Goal: Book appointment/travel/reservation

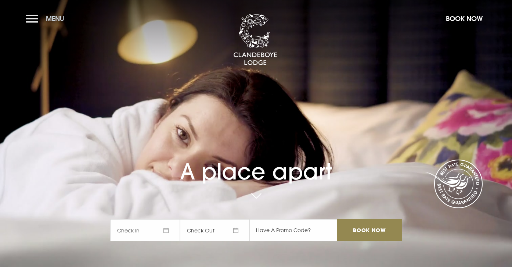
click at [51, 17] on span "Menu" at bounding box center [55, 18] width 18 height 8
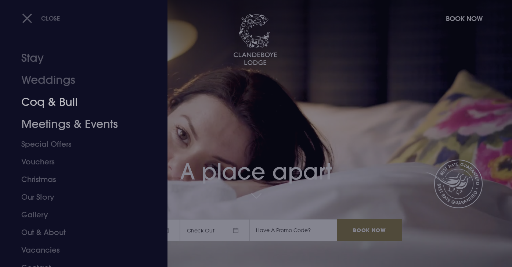
click at [47, 120] on link "Meetings & Events" at bounding box center [79, 124] width 116 height 22
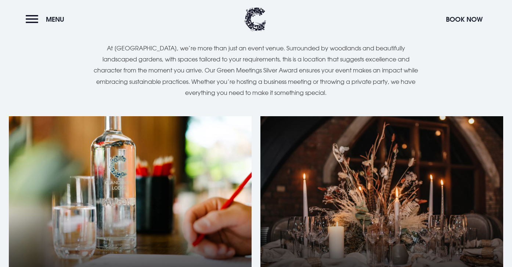
scroll to position [580, 0]
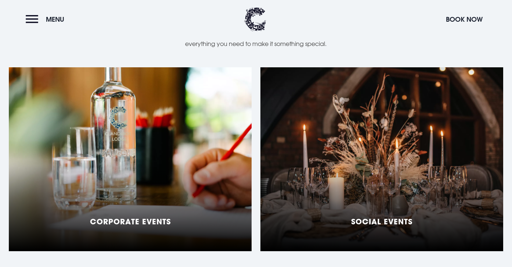
click at [180, 153] on div "Corporate Events" at bounding box center [130, 159] width 243 height 184
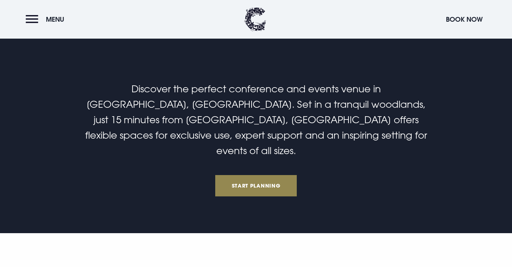
scroll to position [185, 0]
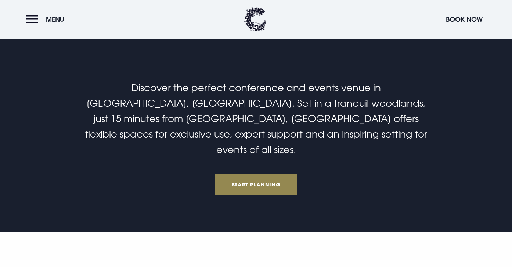
click at [183, 125] on h2 "Discover the perfect conference and events venue in Bangor, Northern Ireland. S…" at bounding box center [256, 118] width 350 height 77
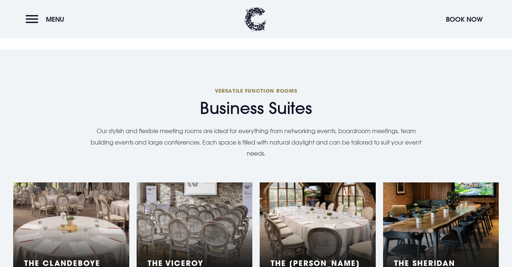
scroll to position [607, 0]
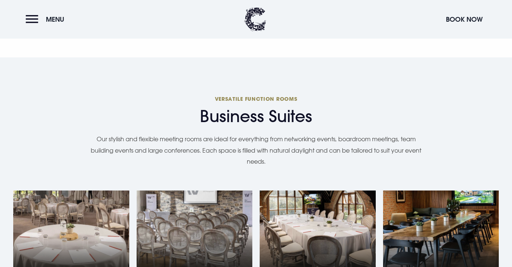
click at [288, 133] on p "Our stylish and flexible meeting rooms are ideal for everything from networking…" at bounding box center [256, 149] width 338 height 33
click at [212, 135] on p "Our stylish and flexible meeting rooms are ideal for everything from networking…" at bounding box center [256, 149] width 338 height 33
drag, startPoint x: 200, startPoint y: 125, endPoint x: 107, endPoint y: 125, distance: 93.4
click at [107, 133] on p "Our stylish and flexible meeting rooms are ideal for everything from networking…" at bounding box center [256, 149] width 338 height 33
copy p "stylish and flexible meeting rooms"
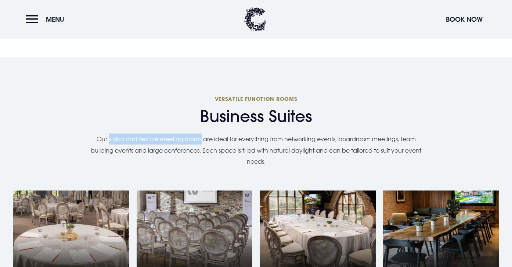
click at [294, 139] on p "Our stylish and flexible meeting rooms are ideal for everything from networking…" at bounding box center [256, 149] width 338 height 33
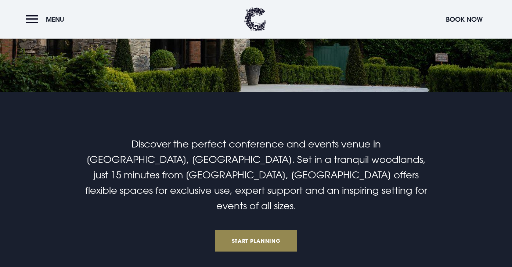
scroll to position [128, 0]
click at [255, 171] on span "Discover the perfect conference and events venue in Bangor, Northern Ireland. S…" at bounding box center [256, 175] width 342 height 73
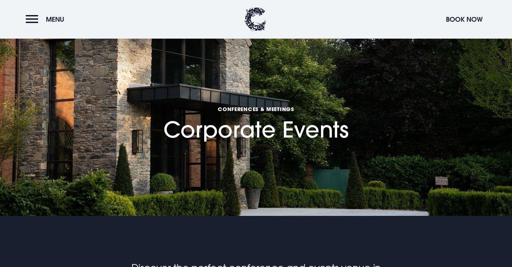
scroll to position [0, 0]
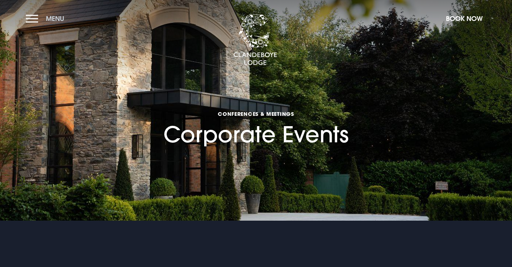
click at [56, 18] on span "Menu" at bounding box center [55, 18] width 18 height 8
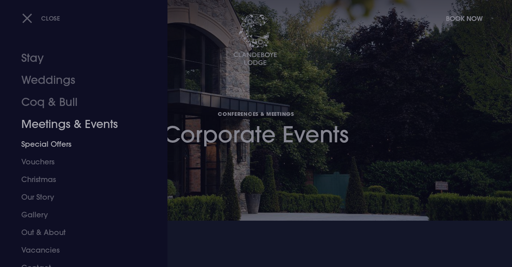
click at [60, 130] on link "Meetings & Events" at bounding box center [79, 124] width 116 height 22
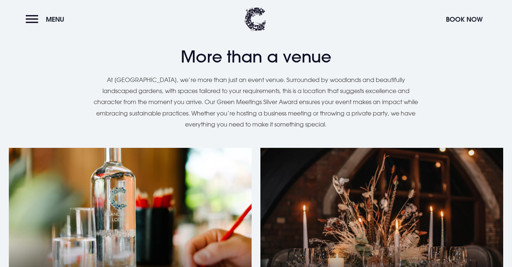
scroll to position [501, 0]
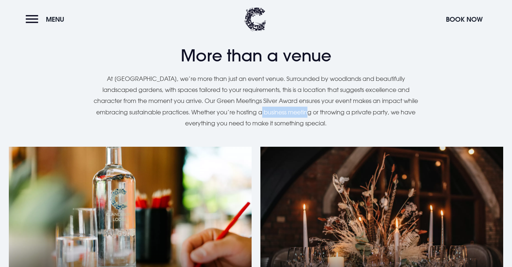
drag, startPoint x: 329, startPoint y: 101, endPoint x: 282, endPoint y: 99, distance: 47.1
click at [282, 101] on p "At [GEOGRAPHIC_DATA], we’re more than just an event venue. Surrounded by woodla…" at bounding box center [256, 101] width 327 height 56
copy p "business meeting"
click at [353, 117] on p "At [GEOGRAPHIC_DATA], we’re more than just an event venue. Surrounded by woodla…" at bounding box center [256, 101] width 327 height 56
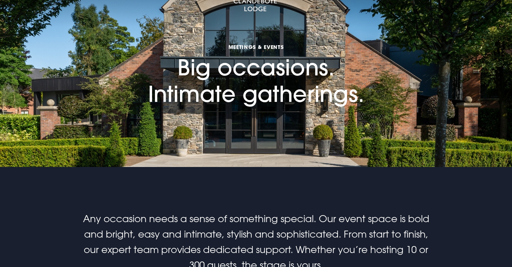
scroll to position [0, 0]
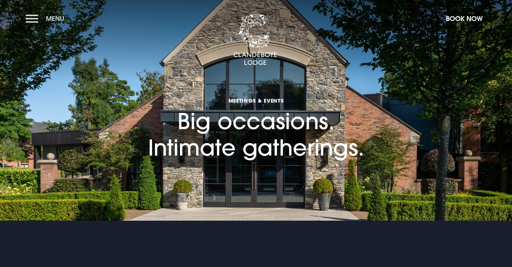
click at [40, 21] on button "Menu" at bounding box center [47, 19] width 42 height 16
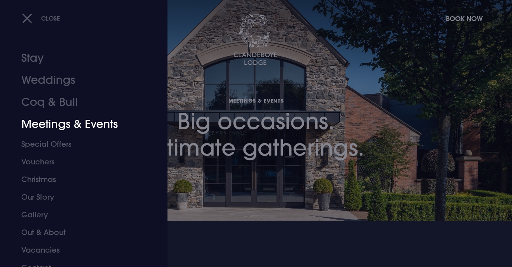
click at [83, 130] on link "Meetings & Events" at bounding box center [79, 124] width 116 height 22
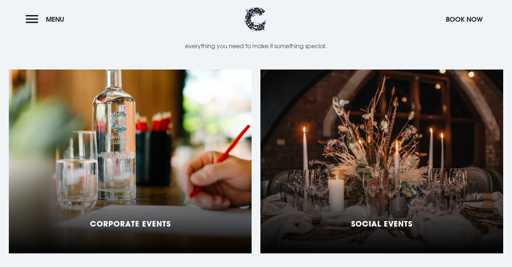
scroll to position [579, 0]
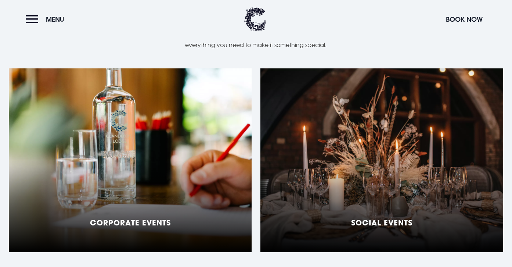
click at [225, 161] on div "Corporate Events" at bounding box center [130, 160] width 243 height 184
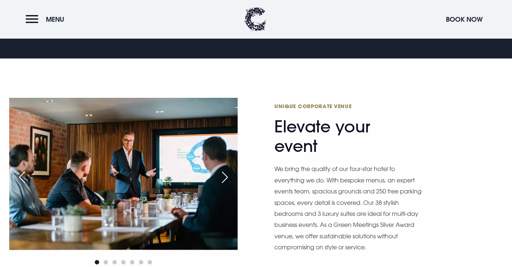
scroll to position [381, 0]
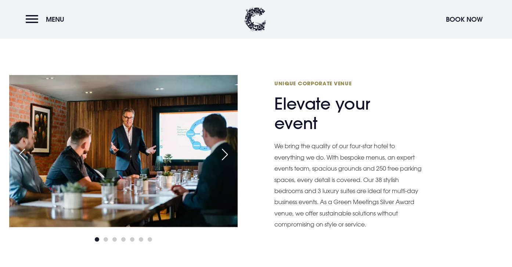
click at [222, 146] on div "Next slide" at bounding box center [225, 154] width 18 height 16
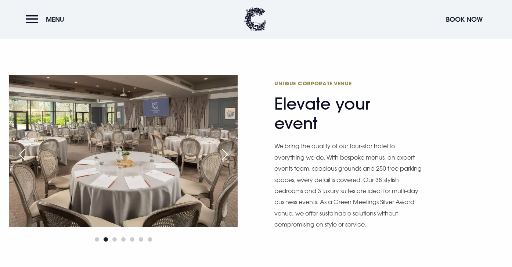
click at [222, 146] on div "Next slide" at bounding box center [225, 154] width 18 height 16
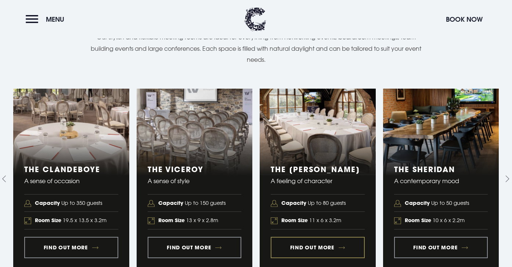
scroll to position [709, 0]
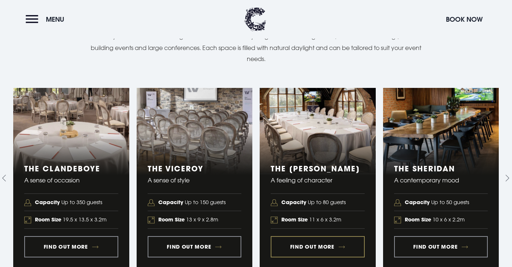
click at [312, 132] on link "3 of 5" at bounding box center [318, 178] width 116 height 180
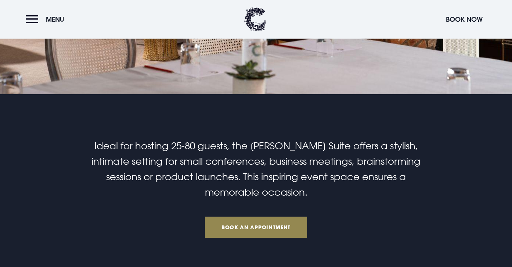
scroll to position [127, 0]
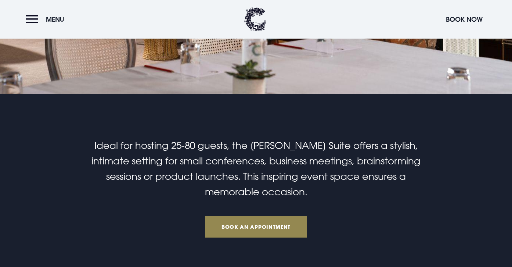
click at [234, 167] on h2 "Ideal for hosting 25-80 guests, the [PERSON_NAME] Suite offers a stylish, intim…" at bounding box center [256, 169] width 350 height 62
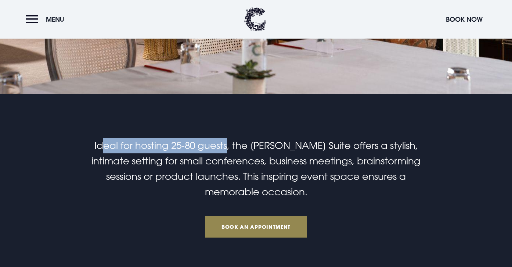
drag, startPoint x: 218, startPoint y: 143, endPoint x: 82, endPoint y: 142, distance: 136.4
click at [82, 142] on h2 "Ideal for hosting 25-80 guests, the [PERSON_NAME] Suite offers a stylish, intim…" at bounding box center [256, 169] width 350 height 62
copy span "Ideal for hosting 25-80 guests"
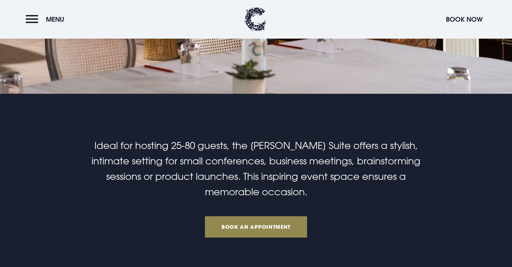
click at [283, 149] on span "Ideal for hosting 25-80 guests, the [PERSON_NAME] Suite offers a stylish, intim…" at bounding box center [256, 169] width 329 height 58
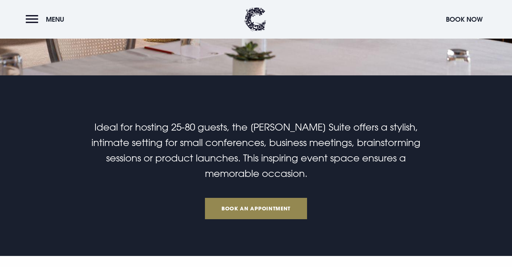
scroll to position [146, 0]
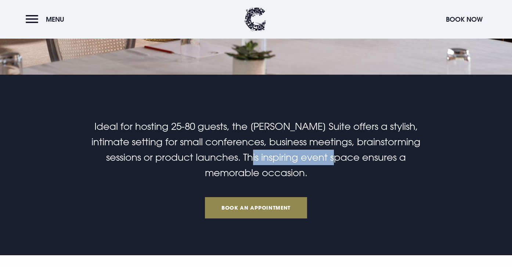
drag, startPoint x: 305, startPoint y: 159, endPoint x: 210, endPoint y: 158, distance: 94.8
click at [210, 158] on span "Ideal for hosting 25-80 guests, the [PERSON_NAME] Suite offers a stylish, intim…" at bounding box center [256, 150] width 329 height 58
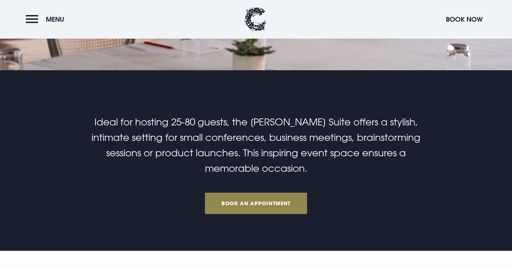
scroll to position [47, 0]
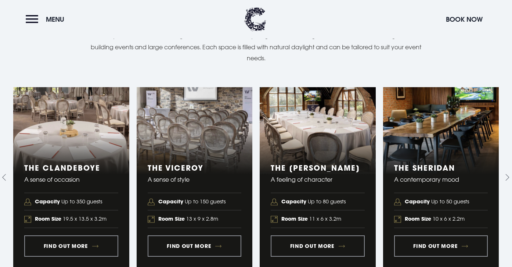
scroll to position [709, 0]
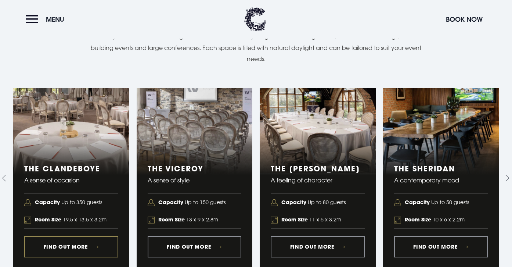
click at [95, 226] on link "1 of 5" at bounding box center [71, 178] width 116 height 180
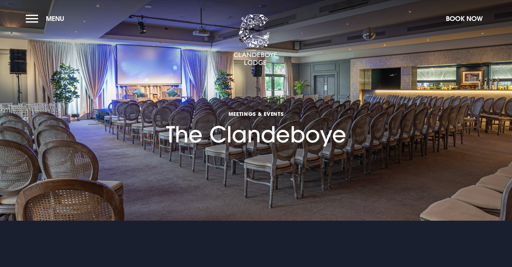
drag, startPoint x: 167, startPoint y: 132, endPoint x: 390, endPoint y: 132, distance: 222.8
click at [389, 132] on section "Meetings & Events The Clandeboye" at bounding box center [256, 110] width 512 height 221
copy h1 "The Clandeboye"
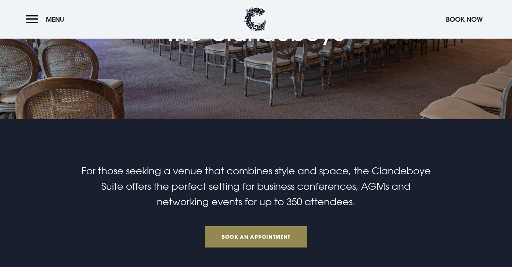
scroll to position [107, 0]
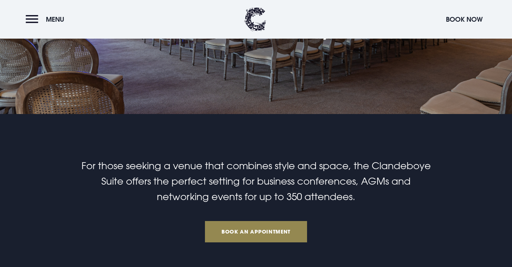
click at [277, 159] on h2 "For those seeking a venue that combines style and space, the Clandeboye Suite o…" at bounding box center [256, 181] width 350 height 46
click at [219, 178] on span "For those seeking a venue that combines style and space, the Clandeboye Suite o…" at bounding box center [257, 181] width 350 height 42
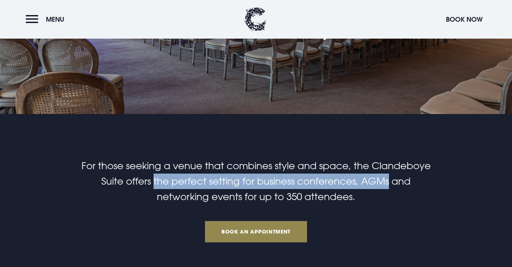
drag, startPoint x: 153, startPoint y: 181, endPoint x: 389, endPoint y: 182, distance: 235.6
click at [389, 182] on span "For those seeking a venue that combines style and space, the Clandeboye Suite o…" at bounding box center [257, 181] width 350 height 42
copy span "the perfect setting for business conferences, AGMs"
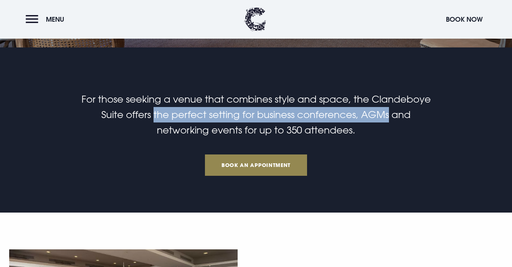
scroll to position [100, 0]
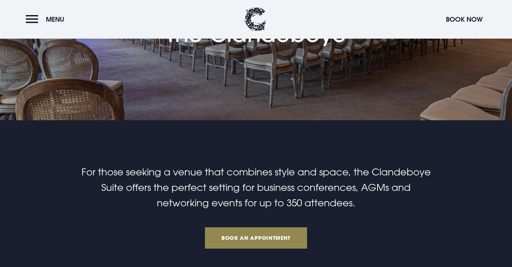
click at [331, 186] on span "For those seeking a venue that combines style and space, the Clandeboye Suite o…" at bounding box center [257, 187] width 350 height 42
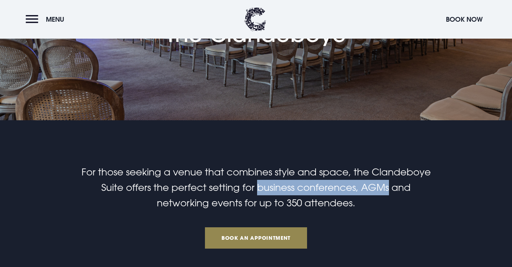
drag, startPoint x: 257, startPoint y: 187, endPoint x: 389, endPoint y: 186, distance: 131.6
click at [389, 186] on span "For those seeking a venue that combines style and space, the Clandeboye Suite o…" at bounding box center [257, 187] width 350 height 42
copy span "business conferences, AGMs"
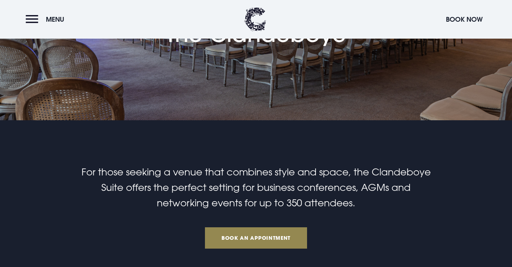
click at [211, 184] on span "For those seeking a venue that combines style and space, the Clandeboye Suite o…" at bounding box center [257, 187] width 350 height 42
drag, startPoint x: 288, startPoint y: 205, endPoint x: 350, endPoint y: 204, distance: 61.4
click at [349, 204] on span "For those seeking a venue that combines style and space, the Clandeboye Suite o…" at bounding box center [257, 187] width 350 height 42
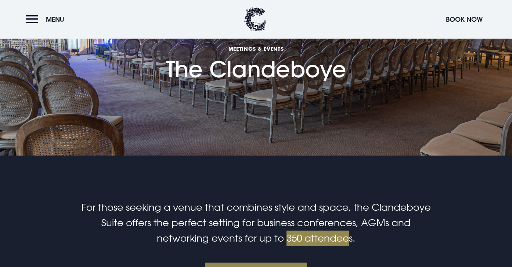
scroll to position [0, 0]
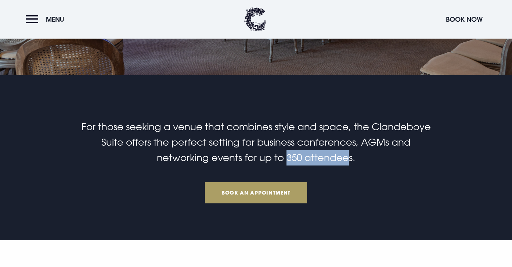
click at [259, 191] on link "Book an Appointment" at bounding box center [256, 192] width 102 height 21
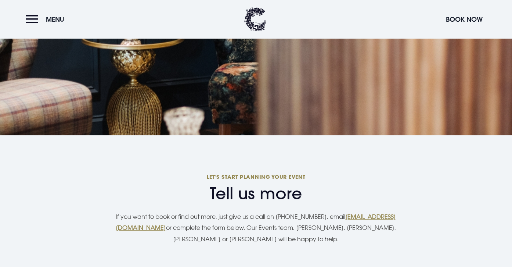
scroll to position [1231, 0]
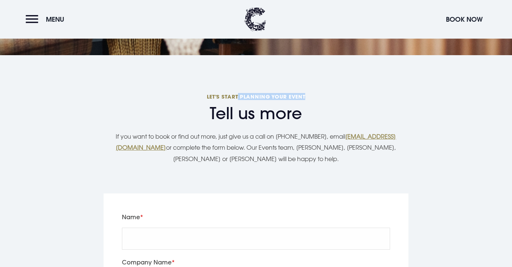
drag, startPoint x: 305, startPoint y: 98, endPoint x: 239, endPoint y: 98, distance: 66.2
click at [239, 98] on p "Let's start planning your event" at bounding box center [256, 96] width 327 height 7
copy p "planning your event"
click at [269, 101] on div "Tell us more Let's start planning your event" at bounding box center [256, 111] width 327 height 39
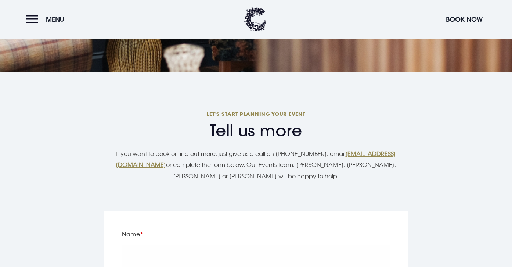
scroll to position [1201, 0]
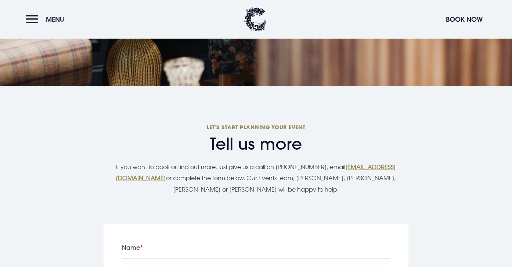
click at [37, 22] on button "Menu" at bounding box center [47, 19] width 42 height 16
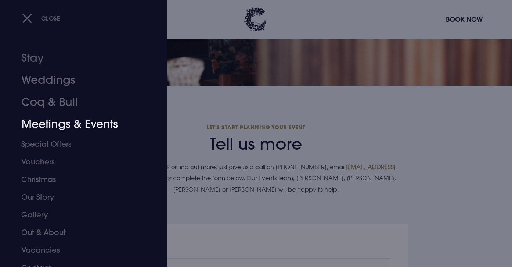
click at [56, 128] on link "Meetings & Events" at bounding box center [79, 124] width 116 height 22
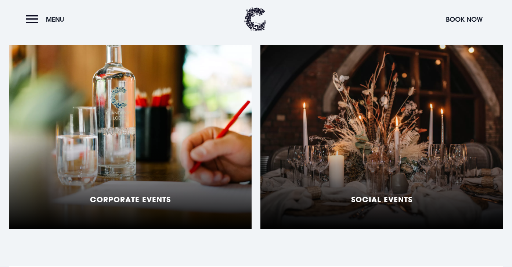
scroll to position [609, 0]
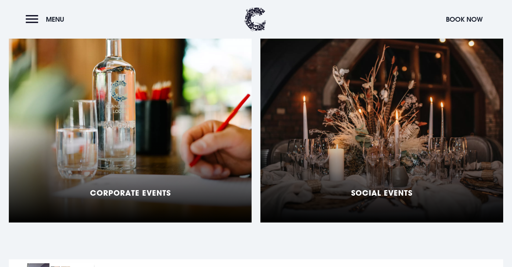
click at [174, 181] on div "Corporate Events" at bounding box center [130, 131] width 243 height 184
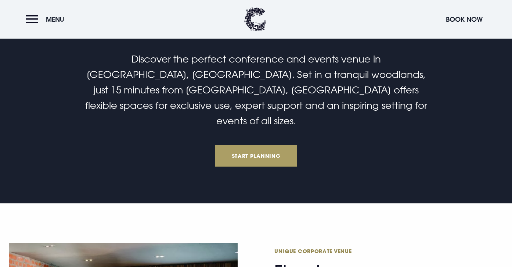
click at [251, 149] on link "Start Planning" at bounding box center [256, 155] width 82 height 21
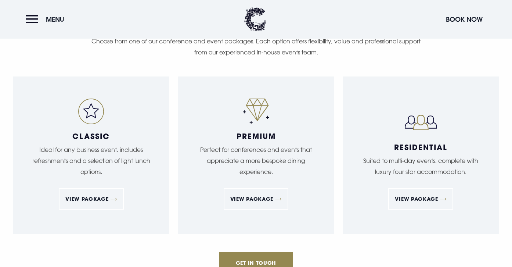
scroll to position [1205, 0]
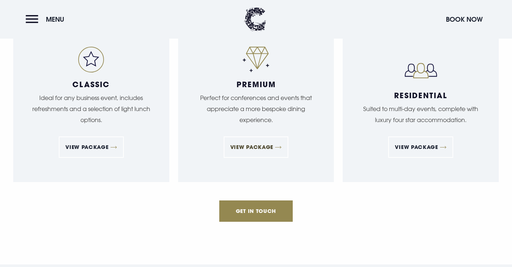
click at [254, 136] on link "View Package" at bounding box center [256, 146] width 65 height 21
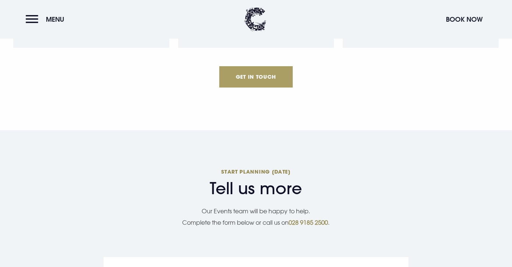
click at [253, 66] on link "Get in touch" at bounding box center [255, 76] width 73 height 21
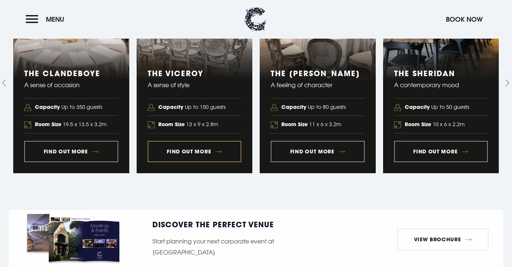
scroll to position [701, 0]
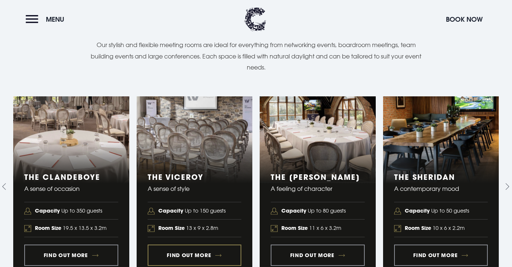
click at [186, 120] on link "2 of 5" at bounding box center [195, 186] width 116 height 180
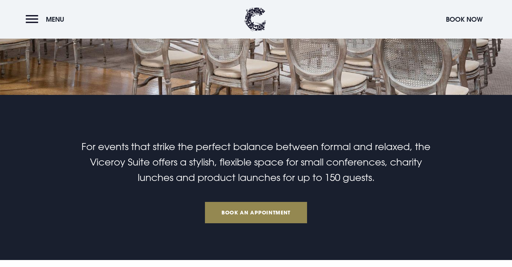
scroll to position [135, 0]
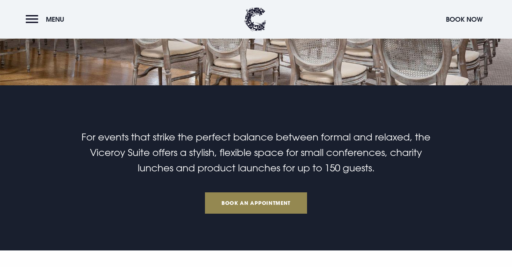
click at [247, 158] on span "For events that strike the perfect balance between formal and relaxed, the Vice…" at bounding box center [256, 152] width 349 height 42
click at [274, 165] on span "For events that strike the perfect balance between formal and relaxed, the Vice…" at bounding box center [256, 152] width 349 height 42
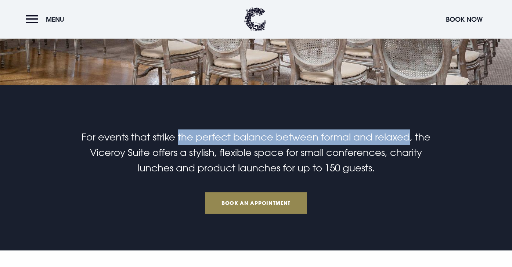
drag, startPoint x: 178, startPoint y: 137, endPoint x: 409, endPoint y: 138, distance: 231.2
click at [409, 138] on span "For events that strike the perfect balance between formal and relaxed, the Vice…" at bounding box center [256, 152] width 349 height 42
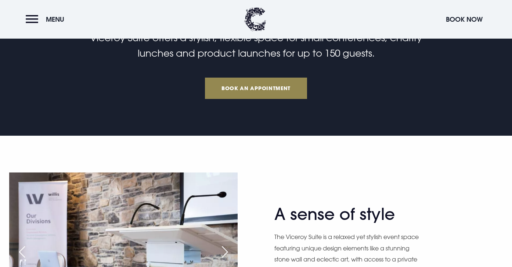
copy span "the perfect balance between formal and relaxed"
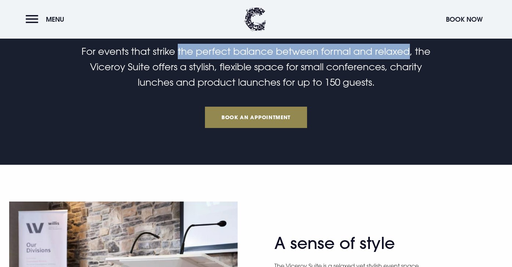
scroll to position [219, 0]
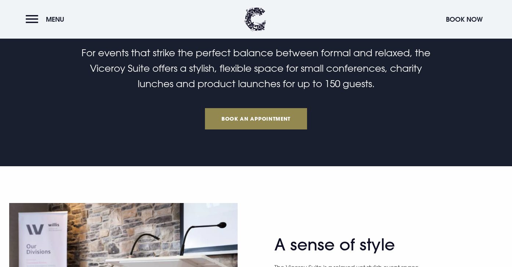
click at [264, 86] on span "For events that strike the perfect balance between formal and relaxed, the Vice…" at bounding box center [256, 68] width 349 height 42
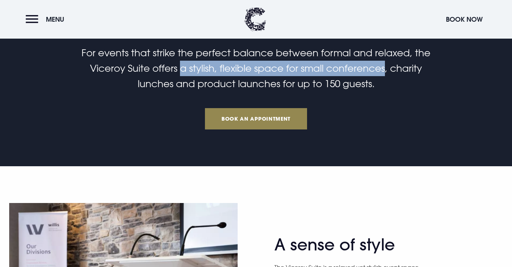
drag, startPoint x: 181, startPoint y: 72, endPoint x: 384, endPoint y: 69, distance: 203.3
click at [384, 69] on span "For events that strike the perfect balance between formal and relaxed, the Vice…" at bounding box center [256, 68] width 349 height 42
copy span "a stylish, flexible space for small conferences"
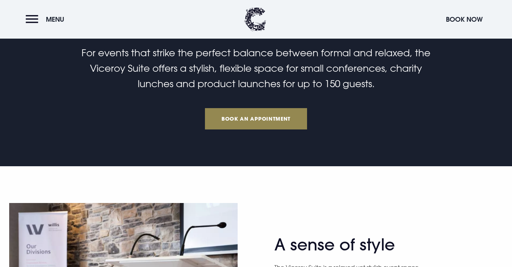
click at [327, 98] on div "For events that strike the perfect balance between formal and relaxed, the Vice…" at bounding box center [256, 87] width 486 height 84
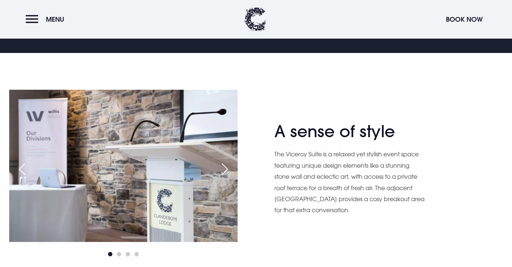
scroll to position [334, 0]
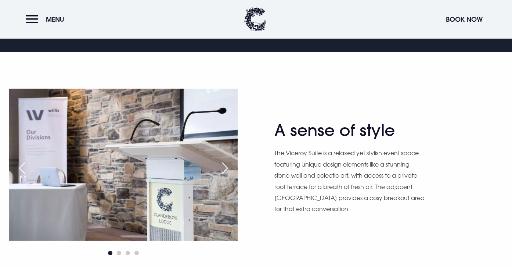
click at [329, 176] on p "The Viceroy Suite is a relaxed yet stylish event space featuring unique design …" at bounding box center [350, 180] width 151 height 67
drag, startPoint x: 336, startPoint y: 153, endPoint x: 422, endPoint y: 153, distance: 86.4
click at [421, 153] on p "The Viceroy Suite is a relaxed yet stylish event space featuring unique design …" at bounding box center [350, 180] width 151 height 67
drag, startPoint x: 422, startPoint y: 153, endPoint x: 336, endPoint y: 151, distance: 86.4
click at [336, 151] on p "The Viceroy Suite is a relaxed yet stylish event space featuring unique design …" at bounding box center [350, 180] width 151 height 67
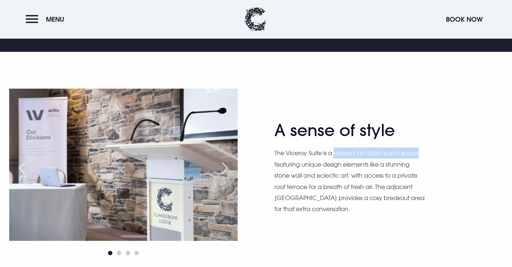
copy p "relaxed yet stylish event space"
click at [365, 169] on p "The Viceroy Suite is a relaxed yet stylish event space featuring unique design …" at bounding box center [350, 180] width 151 height 67
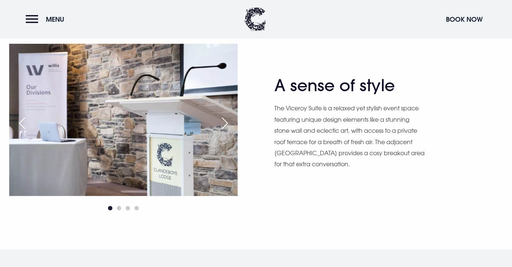
scroll to position [377, 0]
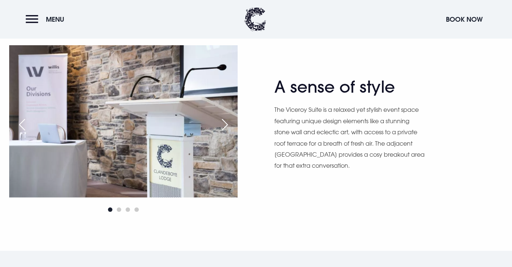
click at [224, 124] on div "Next slide" at bounding box center [225, 125] width 18 height 16
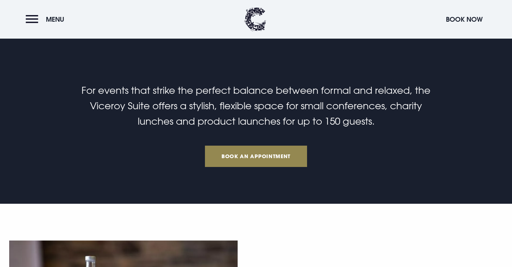
scroll to position [177, 0]
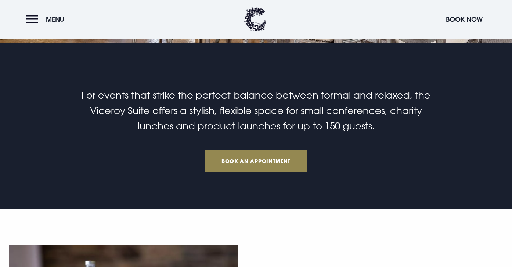
click at [275, 129] on span "For events that strike the perfect balance between formal and relaxed, the Vice…" at bounding box center [256, 110] width 349 height 42
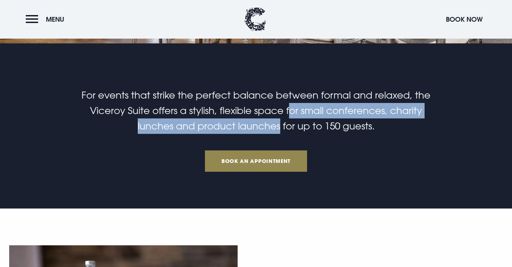
drag, startPoint x: 288, startPoint y: 112, endPoint x: 279, endPoint y: 130, distance: 20.7
click at [279, 130] on span "For events that strike the perfect balance between formal and relaxed, the Vice…" at bounding box center [256, 110] width 349 height 42
copy span "or small conferences, charity lunches and product launches"
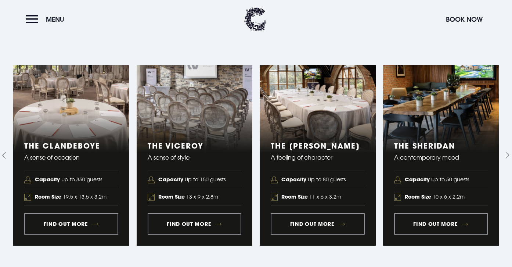
scroll to position [733, 0]
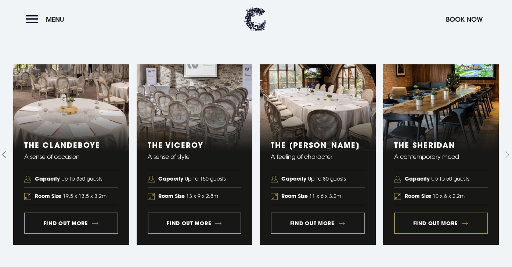
click at [412, 102] on link "4 of 5" at bounding box center [441, 154] width 116 height 180
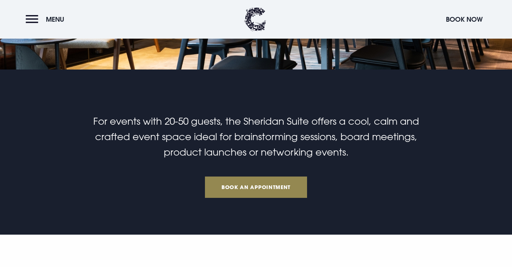
scroll to position [153, 0]
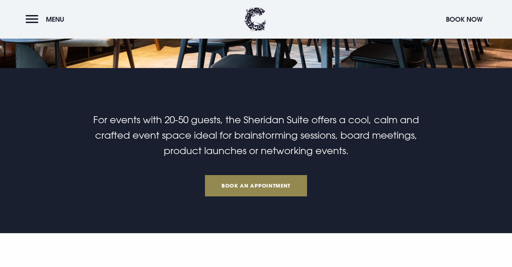
click at [269, 143] on h2 "For events with 20-50 guests, the Sheridan Suite offers a cool, calm and crafte…" at bounding box center [256, 135] width 350 height 46
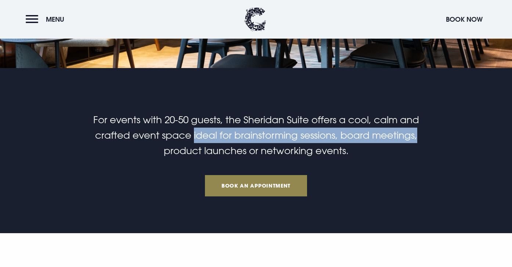
drag, startPoint x: 193, startPoint y: 136, endPoint x: 433, endPoint y: 139, distance: 240.4
click at [433, 139] on div "For events with 20-50 guests, the Sheridan Suite offers a cool, calm and crafte…" at bounding box center [256, 154] width 486 height 84
copy span "ideal for brainstorming sessions, board meetings,"
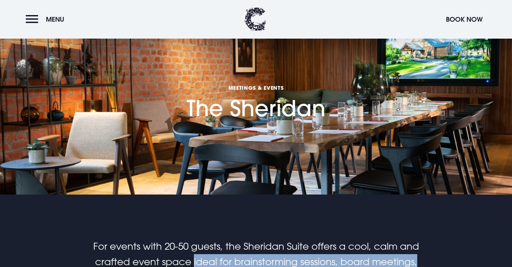
scroll to position [62, 0]
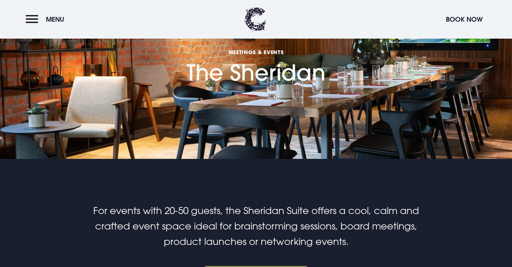
click at [292, 215] on span "For events with 20-50 guests, the Sheridan Suite offers a cool, calm and crafte…" at bounding box center [256, 226] width 326 height 42
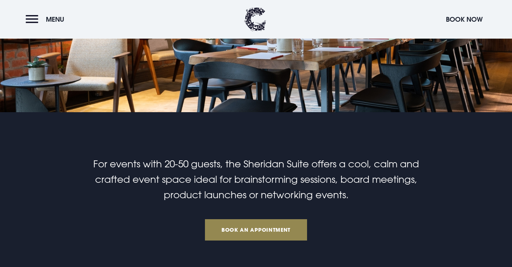
click at [352, 185] on span "For events with 20-50 guests, the Sheridan Suite offers a cool, calm and crafte…" at bounding box center [256, 179] width 326 height 42
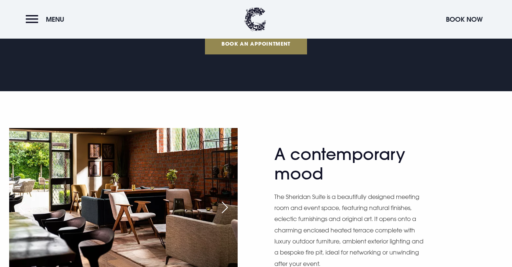
scroll to position [357, 0]
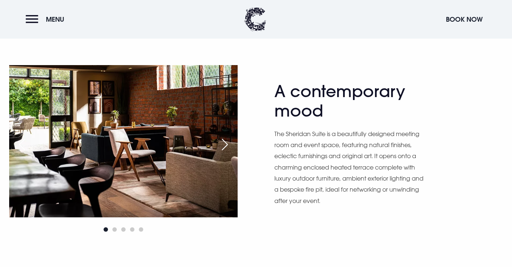
click at [380, 143] on p "The Sheridan Suite is a beautifully designed meeting room and event space, feat…" at bounding box center [350, 167] width 151 height 78
drag, startPoint x: 339, startPoint y: 134, endPoint x: 290, endPoint y: 147, distance: 50.3
click at [290, 147] on p "The Sheridan Suite is a beautifully designed meeting room and event space, feat…" at bounding box center [350, 167] width 151 height 78
copy p "beautifully designed meeting room"
click at [336, 140] on p "The Sheridan Suite is a beautifully designed meeting room and event space, feat…" at bounding box center [350, 167] width 151 height 78
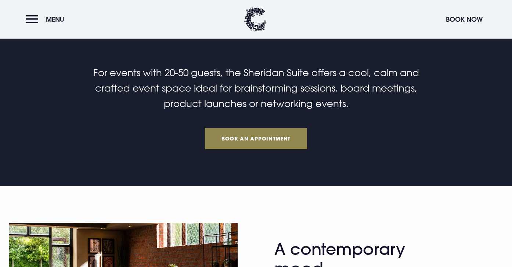
scroll to position [198, 0]
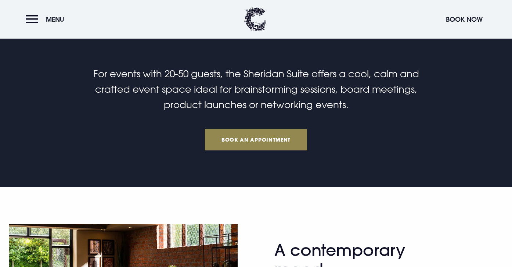
click at [302, 103] on span "For events with 20-50 guests, the Sheridan Suite offers a cool, calm and crafte…" at bounding box center [256, 89] width 326 height 42
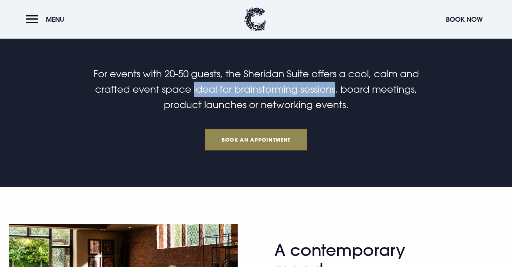
drag, startPoint x: 193, startPoint y: 89, endPoint x: 334, endPoint y: 86, distance: 140.8
click at [334, 86] on span "For events with 20-50 guests, the Sheridan Suite offers a cool, calm and crafte…" at bounding box center [256, 89] width 326 height 42
copy span "ideal for brainstorming sessions"
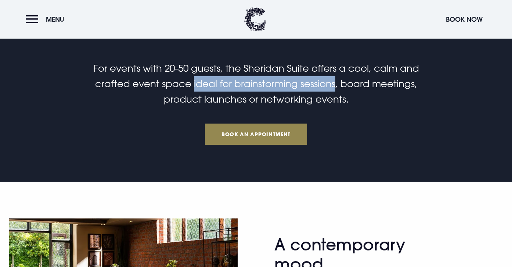
scroll to position [204, 0]
copy span "ideal for brainstorming sessions"
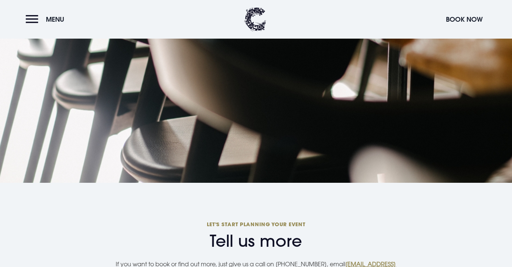
scroll to position [831, 0]
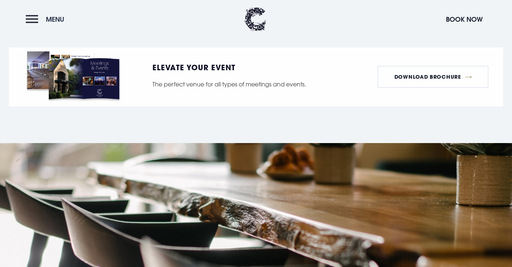
click at [64, 16] on button "Menu" at bounding box center [47, 19] width 42 height 16
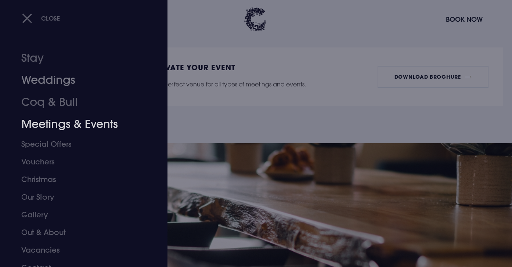
click at [54, 126] on link "Meetings & Events" at bounding box center [79, 124] width 116 height 22
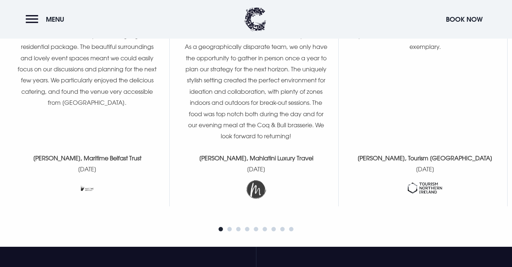
scroll to position [1052, 0]
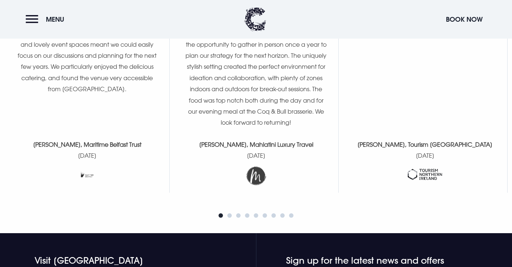
click at [257, 152] on time "[DATE]" at bounding box center [256, 155] width 19 height 7
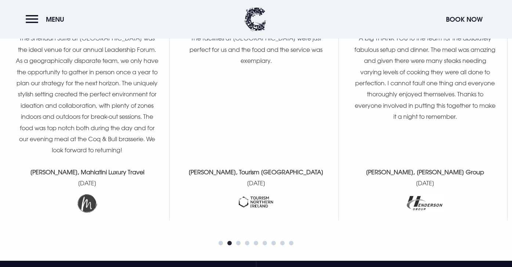
scroll to position [983, 0]
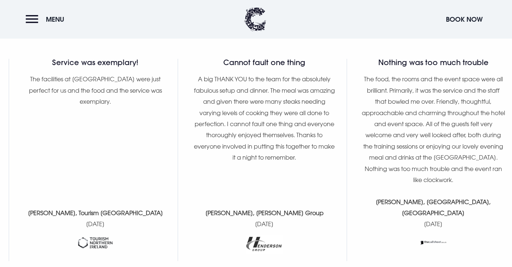
click at [183, 127] on div "The perfect venue Our "We Are All Mad Here" exhibition launch ran smoothly and …" at bounding box center [256, 160] width 504 height 202
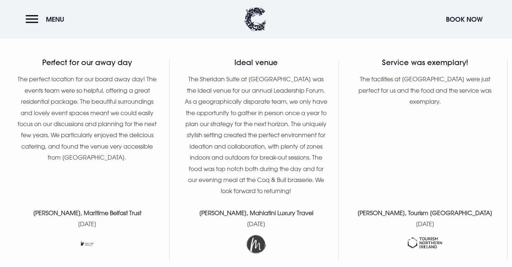
click at [189, 206] on div "Ideal venue The Sheridan Suite at [GEOGRAPHIC_DATA] was the ideal venue for our…" at bounding box center [256, 160] width 143 height 202
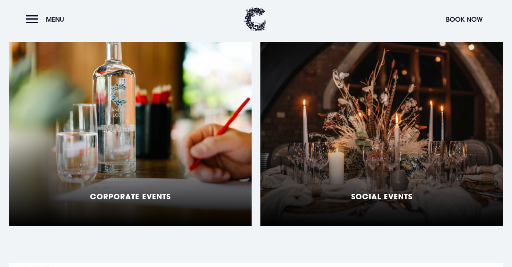
scroll to position [601, 0]
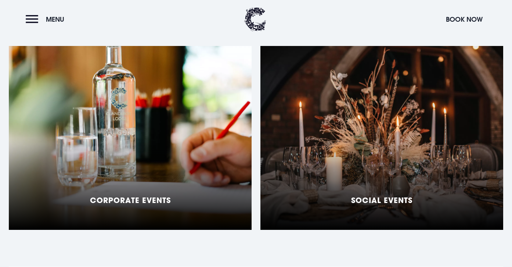
click at [423, 68] on div "Social Events" at bounding box center [382, 138] width 243 height 184
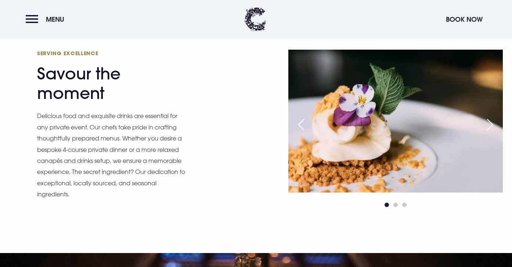
scroll to position [1423, 0]
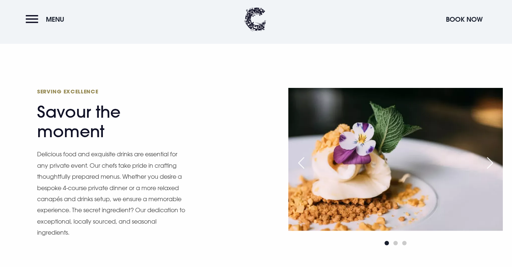
click at [76, 88] on span "Serving Excellence" at bounding box center [108, 91] width 143 height 7
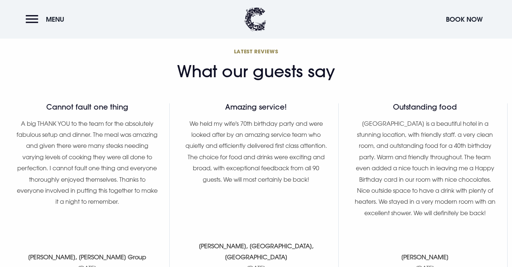
scroll to position [1970, 0]
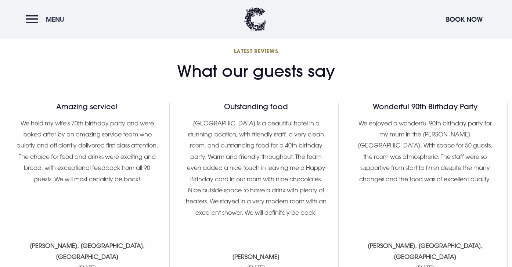
click at [27, 16] on button "Menu" at bounding box center [47, 19] width 42 height 16
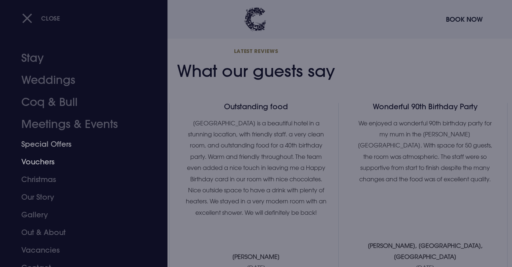
scroll to position [10, 0]
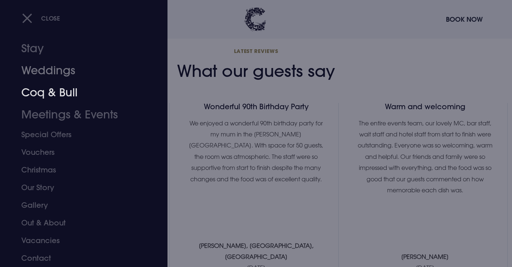
click at [59, 90] on link "Coq & Bull" at bounding box center [79, 93] width 116 height 22
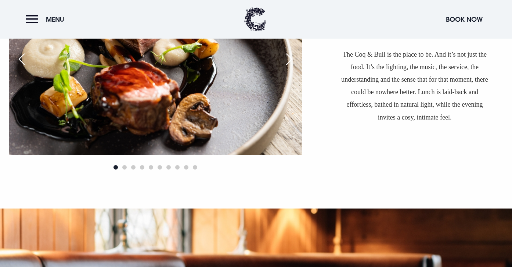
scroll to position [582, 0]
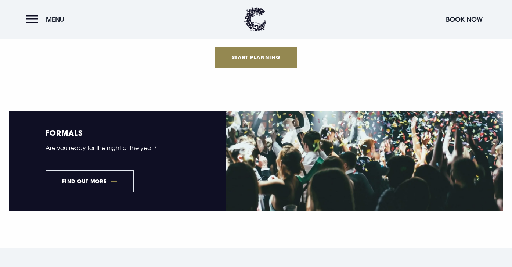
scroll to position [834, 0]
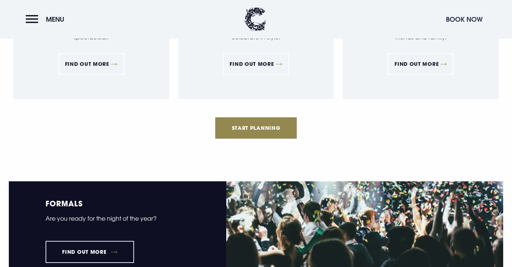
click at [474, 23] on button "Book Now" at bounding box center [465, 19] width 44 height 16
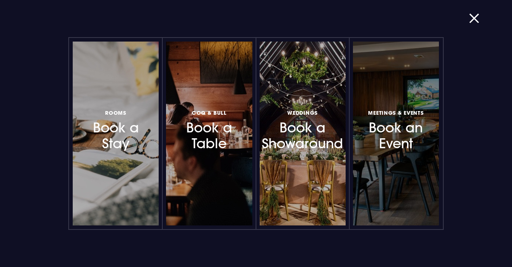
click at [391, 125] on h3 "Meetings & Events Book an Event" at bounding box center [395, 130] width 59 height 44
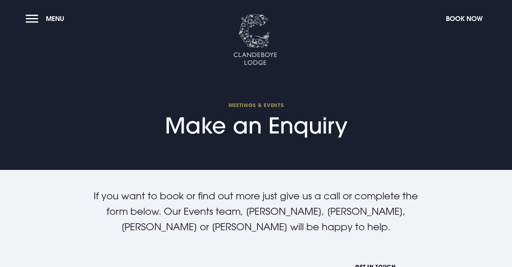
click at [258, 31] on img at bounding box center [255, 39] width 44 height 51
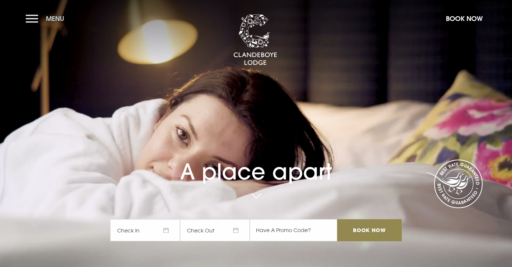
click at [54, 15] on span "Menu" at bounding box center [55, 18] width 18 height 8
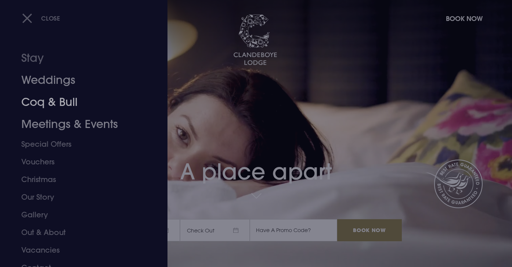
click at [62, 121] on link "Meetings & Events" at bounding box center [79, 124] width 116 height 22
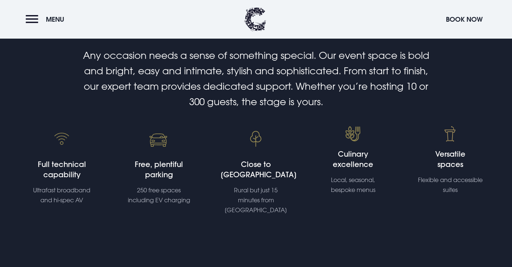
scroll to position [211, 0]
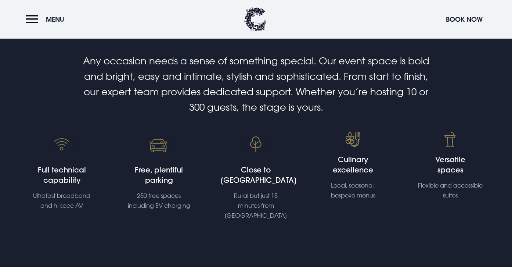
click at [156, 184] on h4 "Free, plentiful parking" at bounding box center [159, 175] width 71 height 21
drag, startPoint x: 138, startPoint y: 197, endPoint x: 197, endPoint y: 197, distance: 58.8
click at [197, 197] on div "Free, plentiful parking 250 free spaces including EV charging" at bounding box center [158, 176] width 97 height 89
copy p "250 free spaces"
click at [283, 180] on div "Close to Belfast Rural but just 15 minutes from Belfast city" at bounding box center [256, 193] width 71 height 56
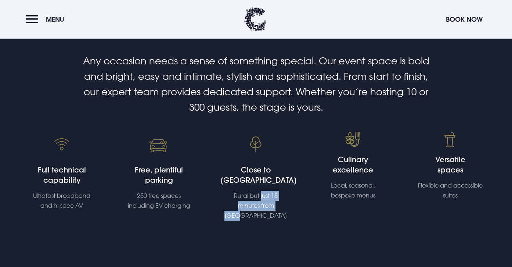
drag, startPoint x: 261, startPoint y: 187, endPoint x: 280, endPoint y: 197, distance: 21.5
click at [278, 197] on p "Rural but just 15 minutes from Belfast city" at bounding box center [256, 206] width 66 height 30
click at [281, 197] on p "Rural but just 15 minutes from Belfast city" at bounding box center [256, 206] width 66 height 30
drag, startPoint x: 285, startPoint y: 197, endPoint x: 260, endPoint y: 187, distance: 25.9
click at [261, 191] on p "Rural but just 15 minutes from Belfast city" at bounding box center [256, 206] width 66 height 30
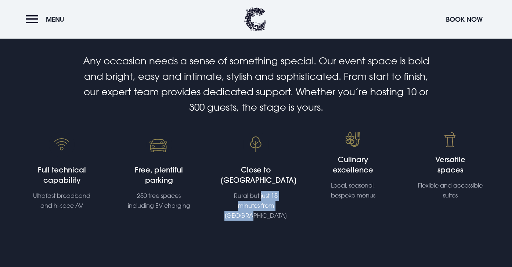
copy p "just 15 minutes from Belfast"
click at [352, 182] on p "Local, seasonal, bespoke menus" at bounding box center [353, 190] width 66 height 20
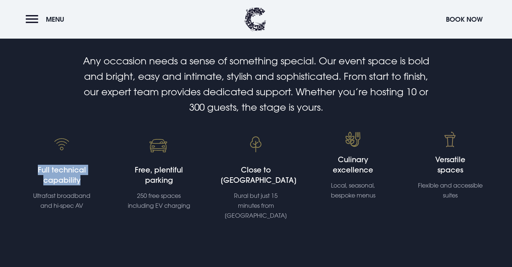
drag, startPoint x: 37, startPoint y: 168, endPoint x: 90, endPoint y: 181, distance: 54.0
click at [90, 181] on h4 "Full technical capability" at bounding box center [61, 175] width 71 height 21
copy h4 "Full technical capability"
click at [430, 180] on div "Versatile spaces Flexible and accessible suites" at bounding box center [450, 177] width 71 height 46
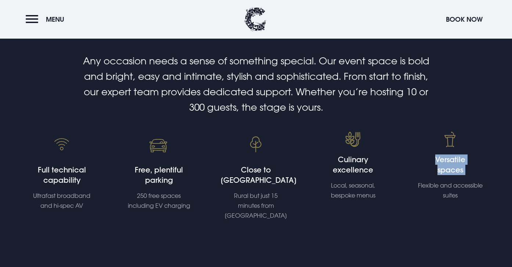
drag, startPoint x: 451, startPoint y: 169, endPoint x: 469, endPoint y: 177, distance: 19.6
click at [468, 176] on div "Versatile spaces Flexible and accessible suites" at bounding box center [450, 177] width 71 height 46
copy div "Versatile spaces"
click at [362, 161] on h4 "Culinary excellence" at bounding box center [353, 164] width 71 height 21
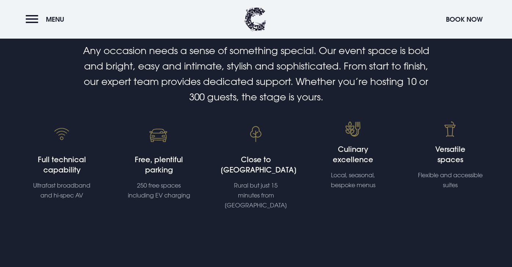
scroll to position [222, 0]
drag, startPoint x: 330, startPoint y: 177, endPoint x: 380, endPoint y: 182, distance: 50.2
click at [380, 182] on p "Local, seasonal, bespoke menus" at bounding box center [353, 180] width 66 height 20
copy p "Local, seasonal, bespoke menus"
click at [365, 183] on p "Local, seasonal, bespoke menus" at bounding box center [353, 180] width 66 height 20
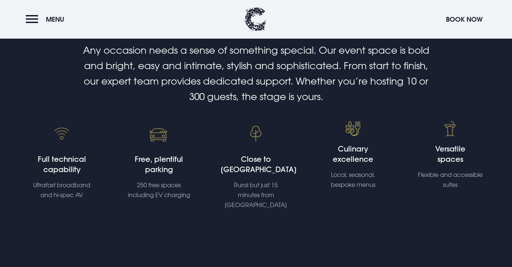
drag, startPoint x: 339, startPoint y: 151, endPoint x: 377, endPoint y: 158, distance: 39.3
click at [377, 158] on h4 "Culinary excellence" at bounding box center [353, 154] width 71 height 21
copy h4 "Culinary excellence"
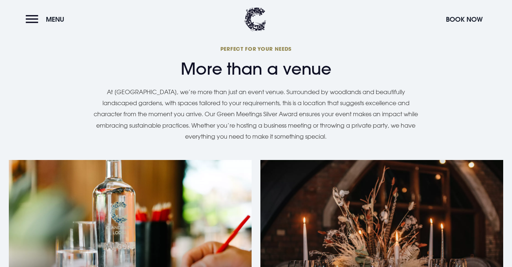
scroll to position [600, 0]
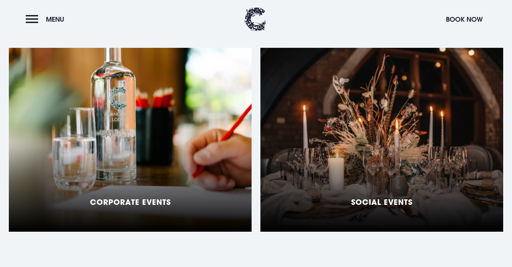
click at [155, 144] on div "Corporate Events" at bounding box center [130, 140] width 243 height 184
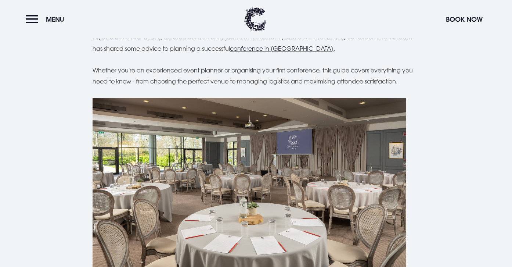
scroll to position [229, 0]
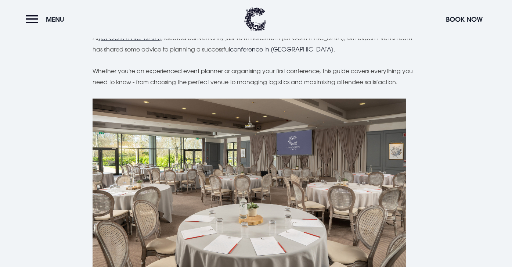
click at [230, 46] on link "conference in [GEOGRAPHIC_DATA]" at bounding box center [282, 49] width 104 height 7
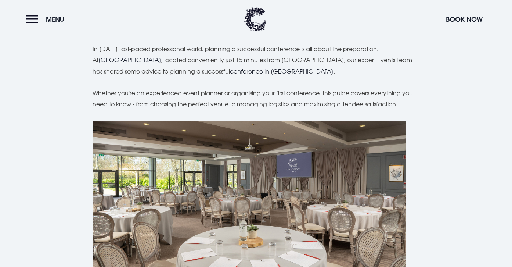
scroll to position [192, 0]
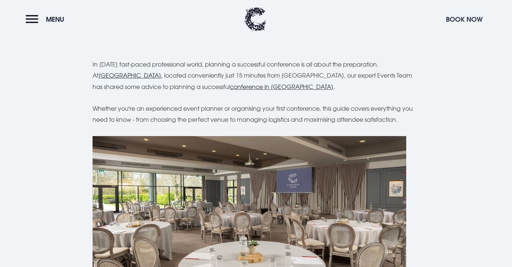
click at [464, 14] on button "Book Now" at bounding box center [465, 19] width 44 height 16
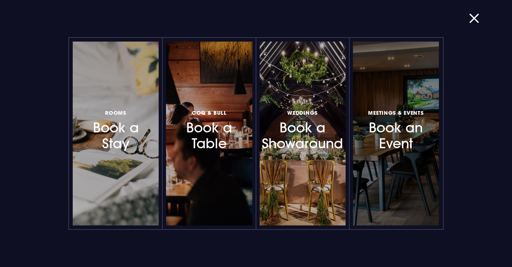
click at [375, 129] on h3 "Meetings & Events Book an Event" at bounding box center [395, 130] width 59 height 44
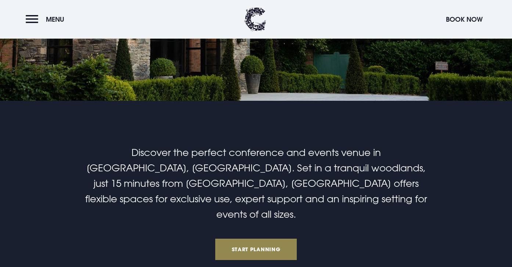
scroll to position [69, 0]
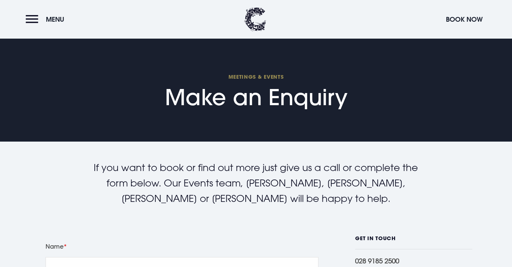
scroll to position [44, 0]
